Goal: Check status: Check status

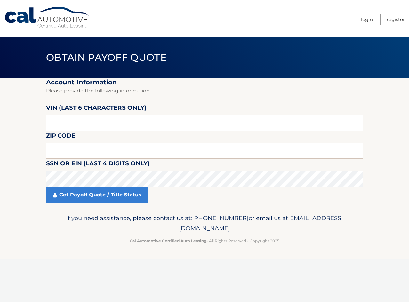
click at [105, 125] on input "text" at bounding box center [204, 123] width 317 height 16
type input "107126"
type input "14225"
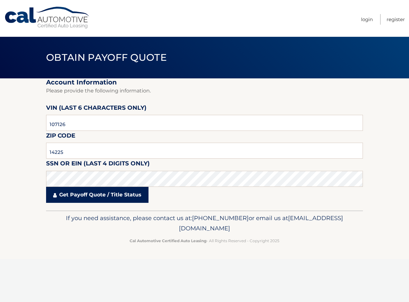
click at [131, 196] on link "Get Payoff Quote / Title Status" at bounding box center [97, 195] width 102 height 16
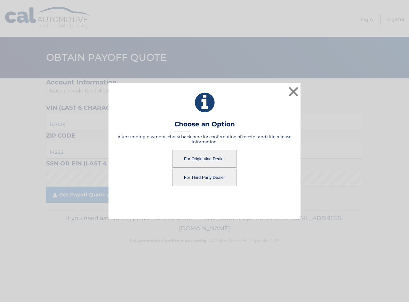
click at [206, 157] on button "For Originating Dealer" at bounding box center [204, 159] width 64 height 18
click at [206, 159] on button "For Originating Dealer" at bounding box center [204, 159] width 64 height 18
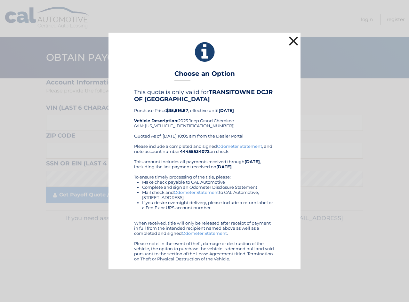
click at [297, 39] on button "×" at bounding box center [293, 41] width 13 height 13
